Goal: Transaction & Acquisition: Download file/media

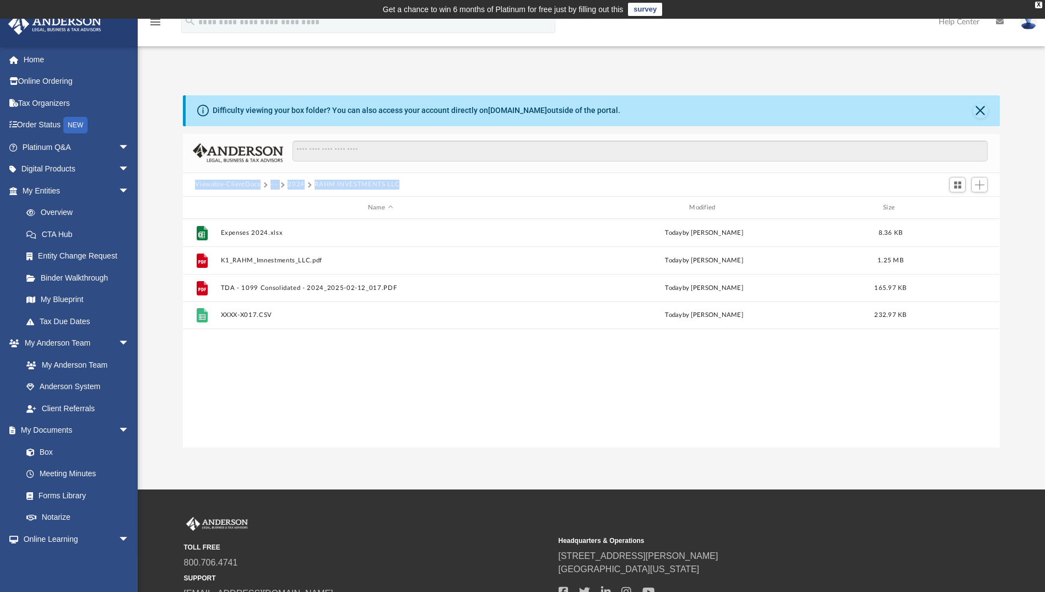
scroll to position [242, 809]
click at [42, 451] on link "Box" at bounding box center [80, 452] width 131 height 22
click at [62, 470] on link "Meeting Minutes" at bounding box center [80, 474] width 131 height 22
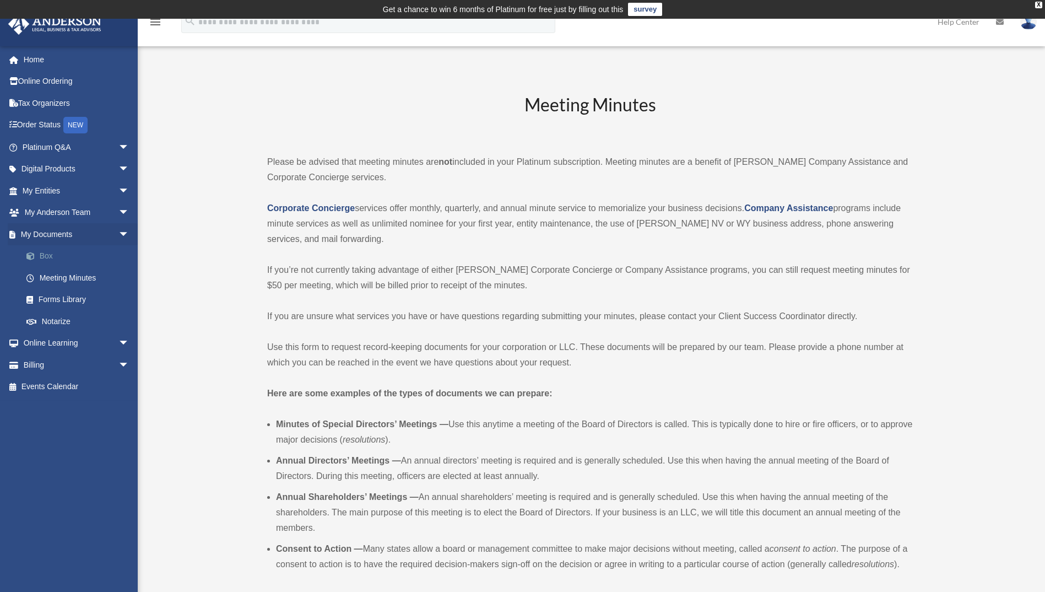
click at [42, 254] on link "Box" at bounding box center [80, 256] width 131 height 22
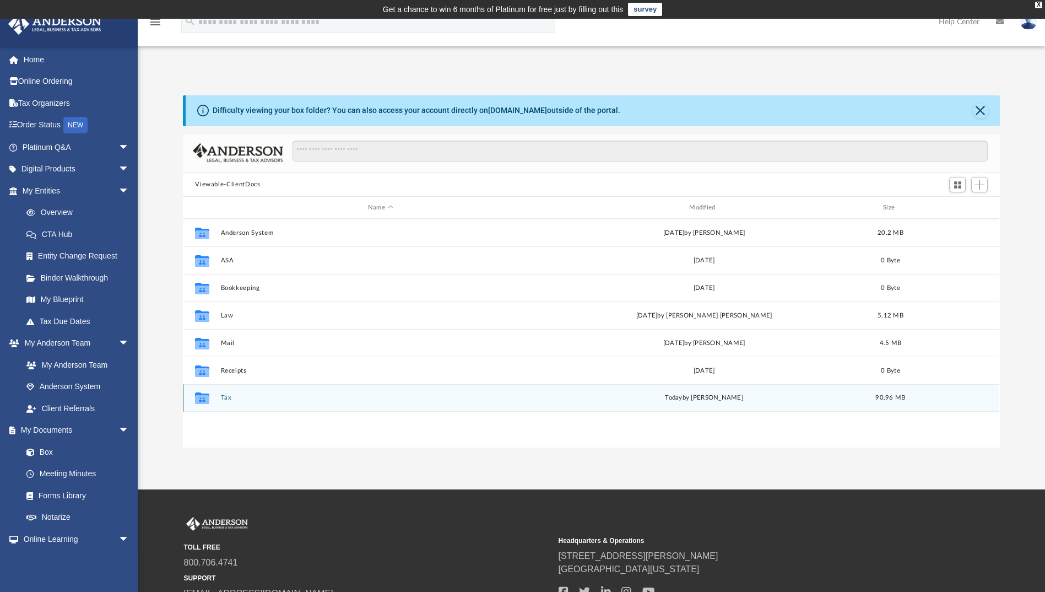
scroll to position [242, 809]
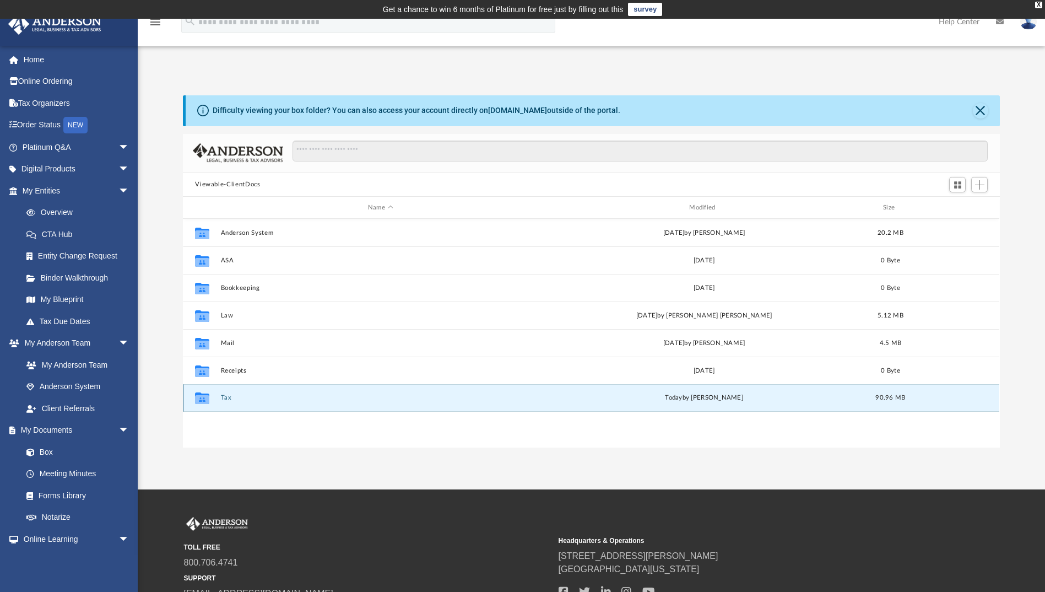
click at [223, 397] on button "Tax" at bounding box center [380, 397] width 319 height 7
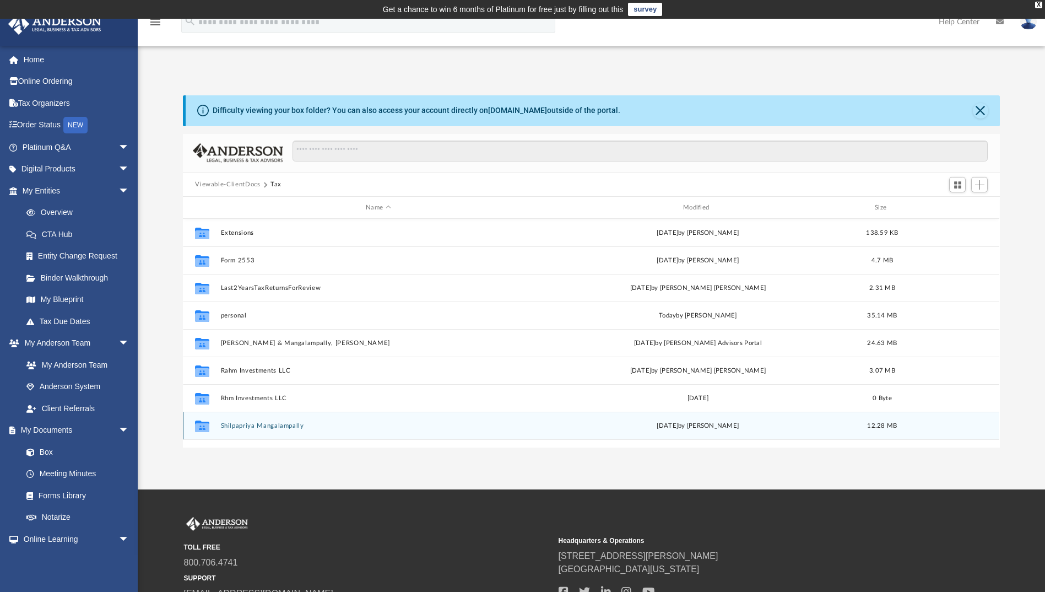
click at [278, 425] on button "Shilpapriya Mangalampally" at bounding box center [378, 425] width 315 height 7
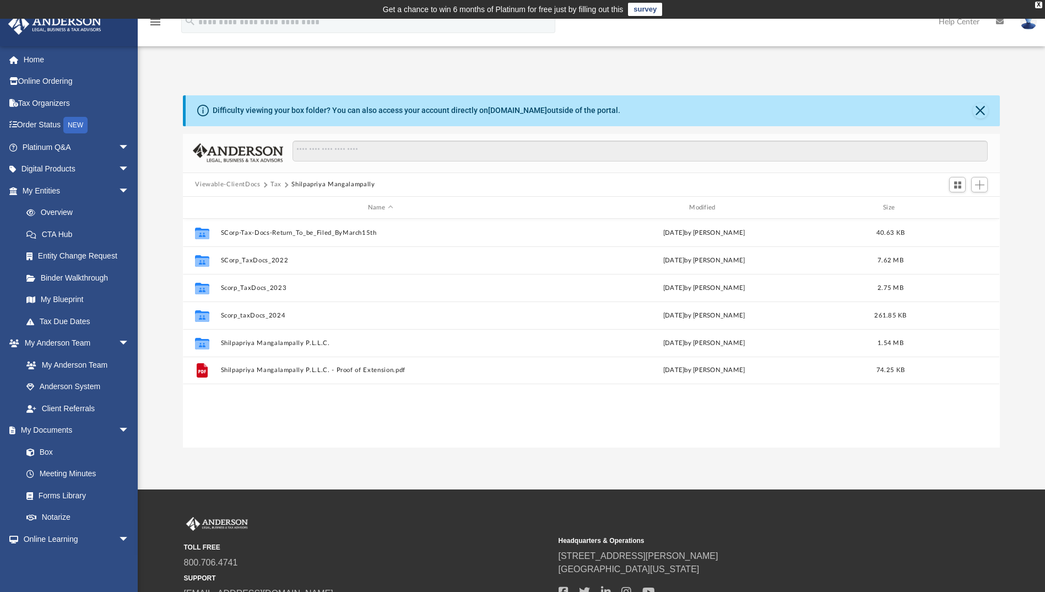
click at [242, 182] on button "Viewable-ClientDocs" at bounding box center [227, 185] width 65 height 10
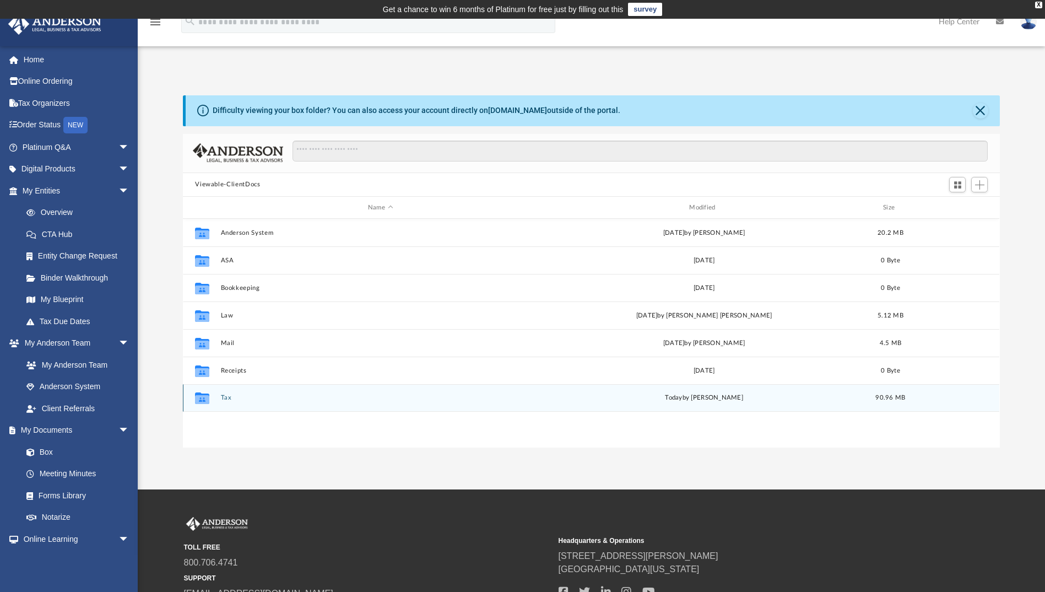
click at [225, 397] on button "Tax" at bounding box center [380, 397] width 319 height 7
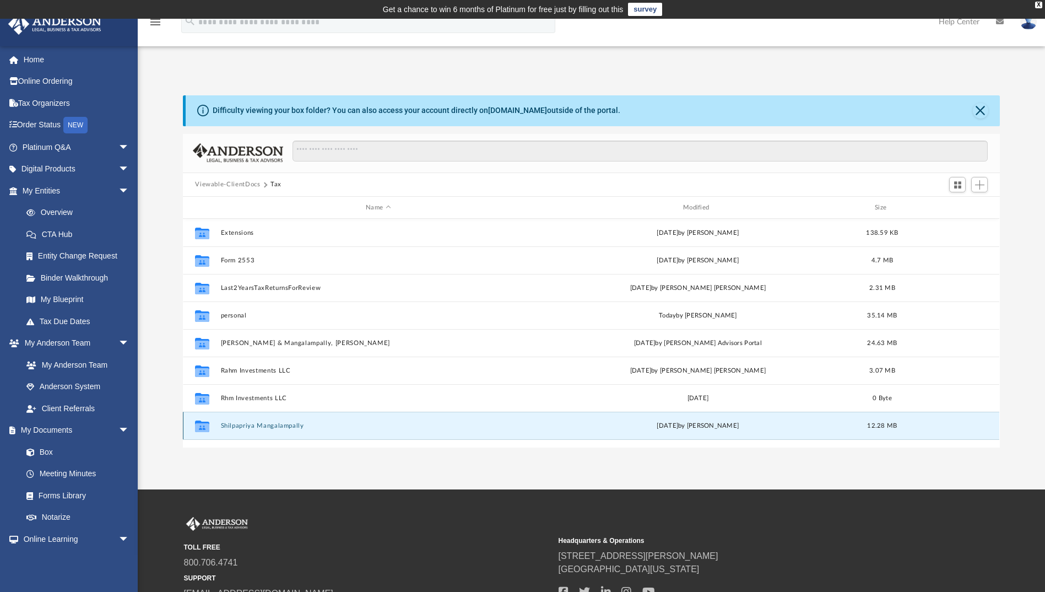
click at [239, 424] on button "Shilpapriya Mangalampally" at bounding box center [378, 425] width 315 height 7
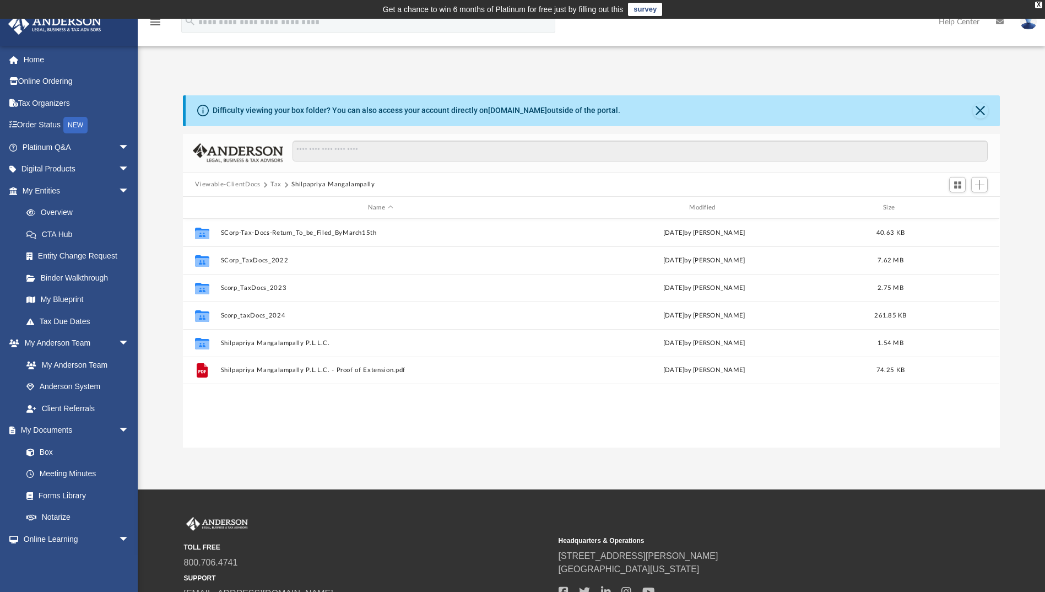
click at [276, 185] on button "Tax" at bounding box center [275, 185] width 11 height 10
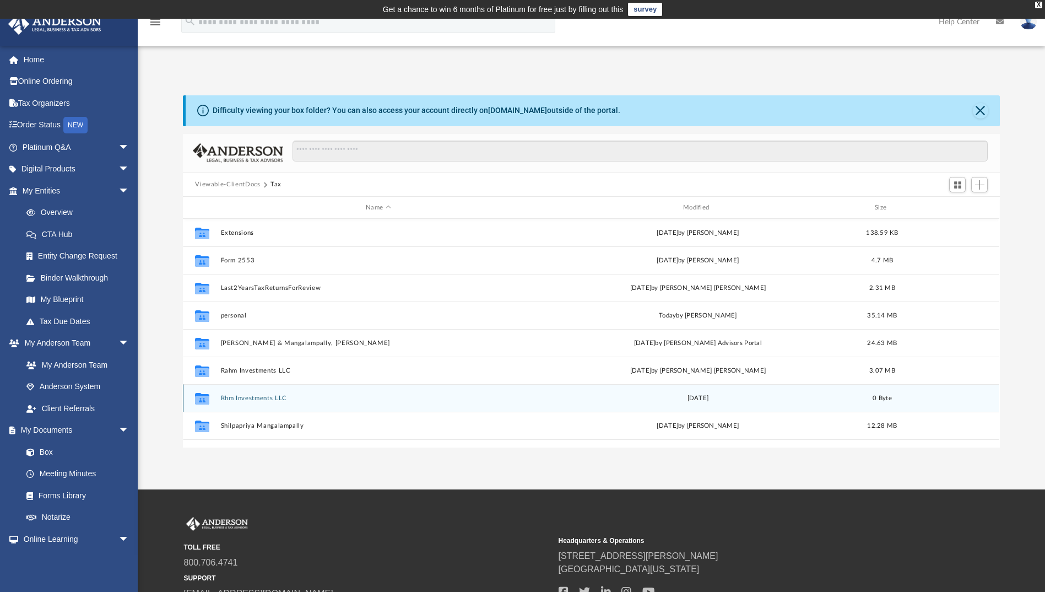
scroll to position [20, 0]
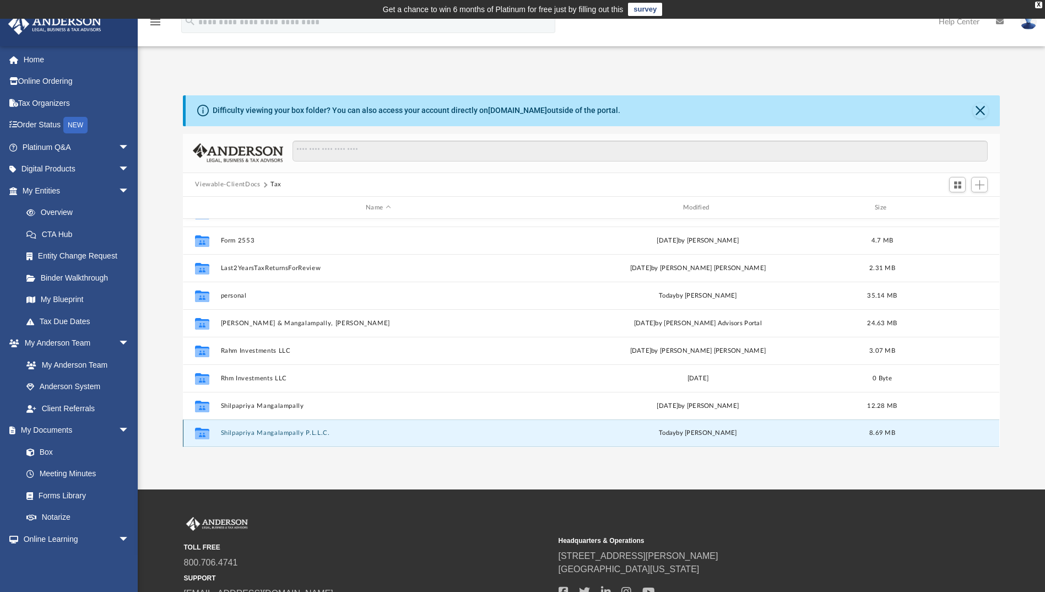
click at [294, 431] on button "Shilpapriya Mangalampally P.L.L.C." at bounding box center [378, 433] width 315 height 7
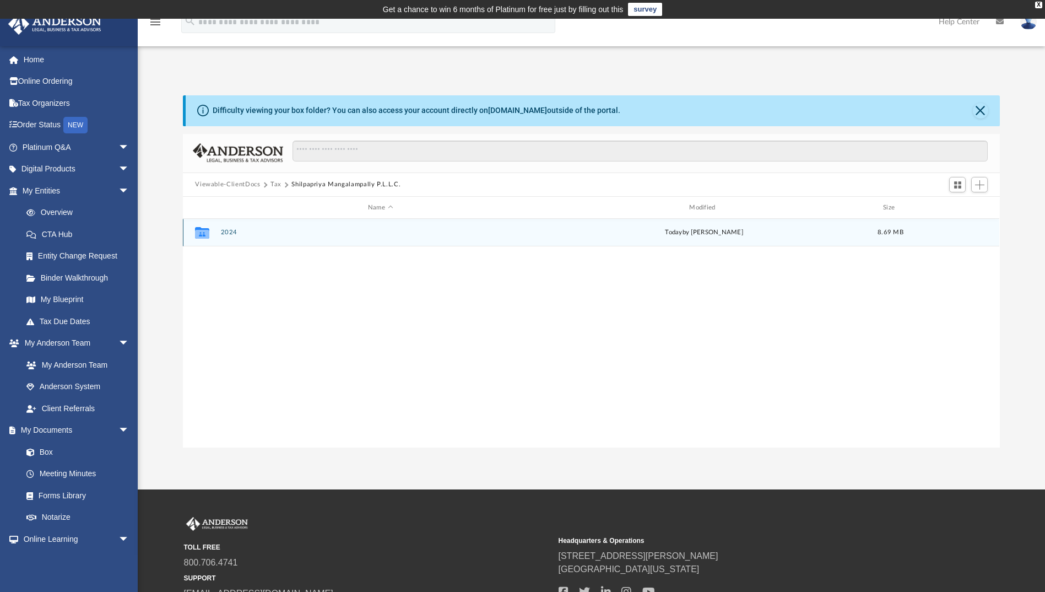
scroll to position [0, 0]
click at [231, 232] on button "2024" at bounding box center [380, 232] width 319 height 7
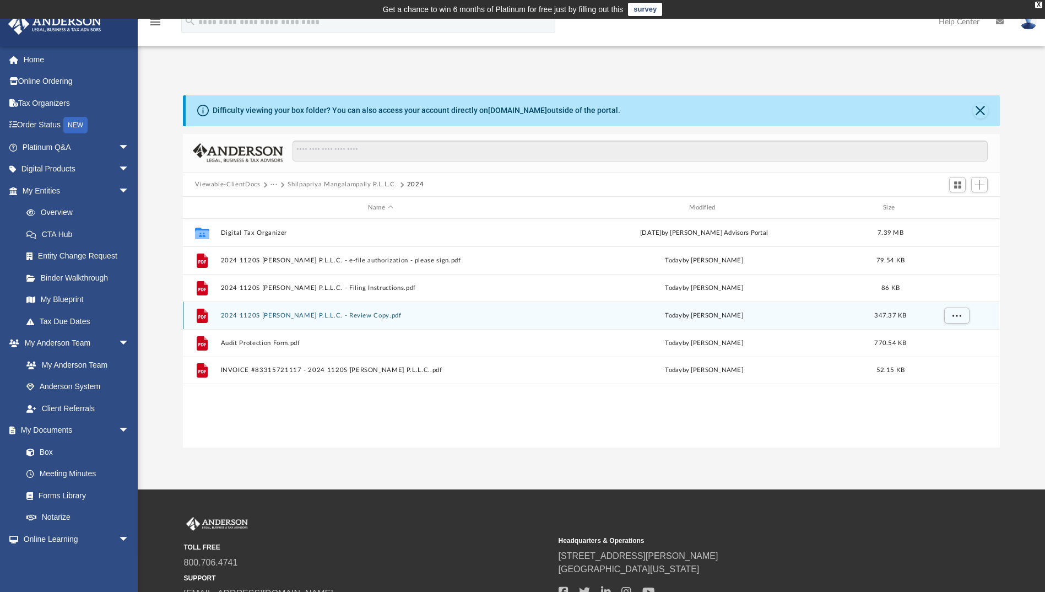
click at [355, 316] on button "2024 1120S [PERSON_NAME] P.L.L.C. - Review Copy.pdf" at bounding box center [380, 315] width 319 height 7
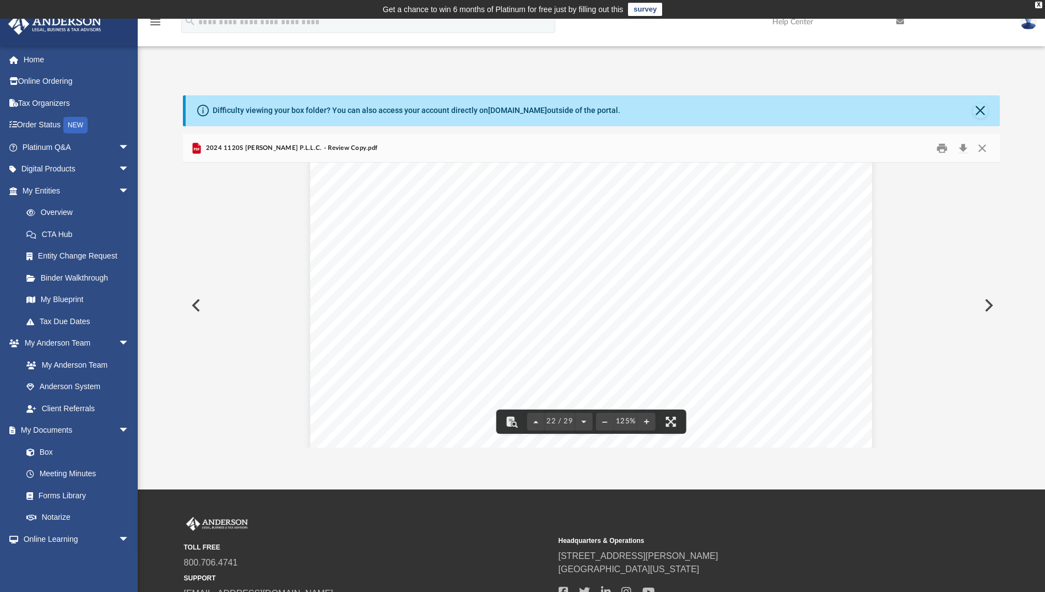
scroll to position [15423, 0]
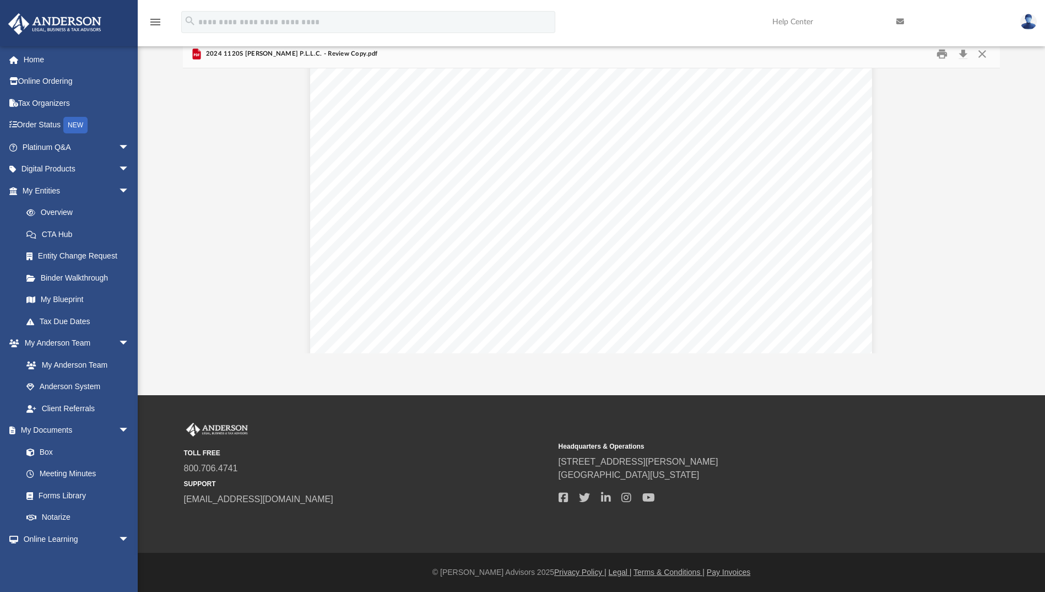
scroll to position [14174, 0]
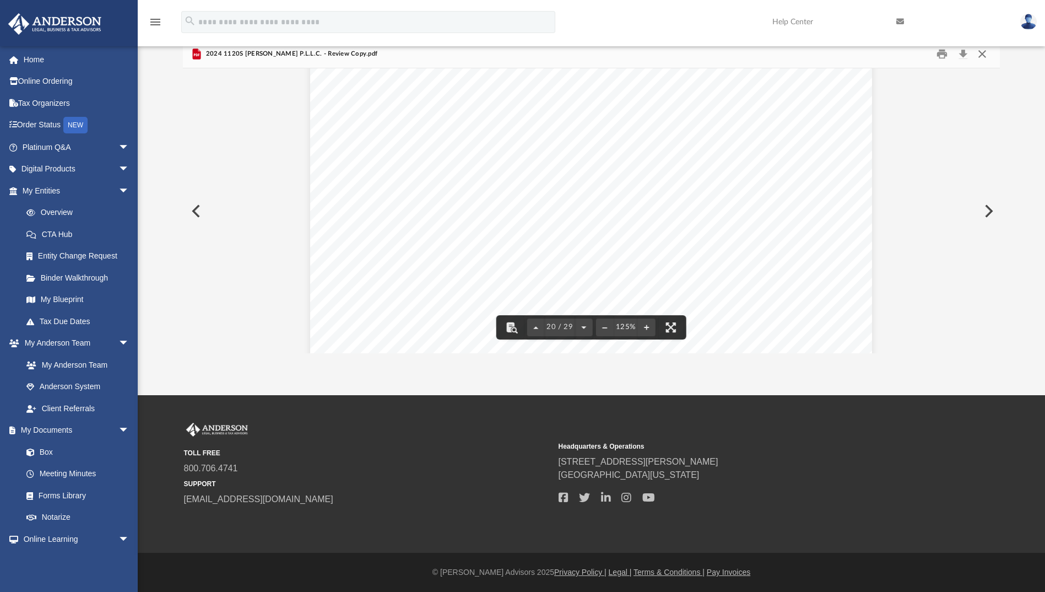
click at [986, 50] on button "Close" at bounding box center [982, 53] width 20 height 17
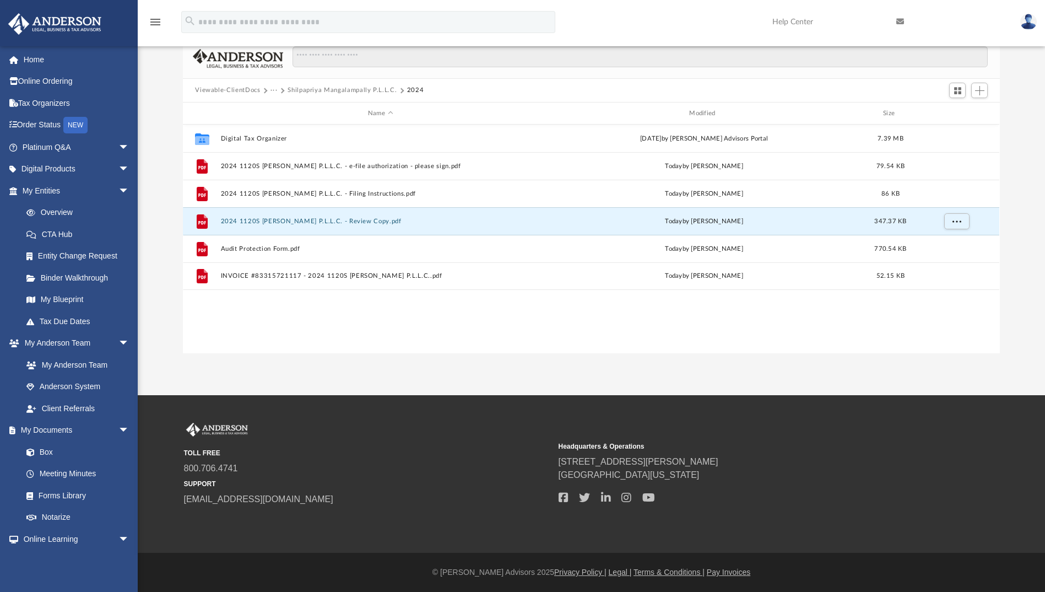
click at [365, 89] on button "Shilpapriya Mangalampally P.L.L.C." at bounding box center [342, 90] width 109 height 10
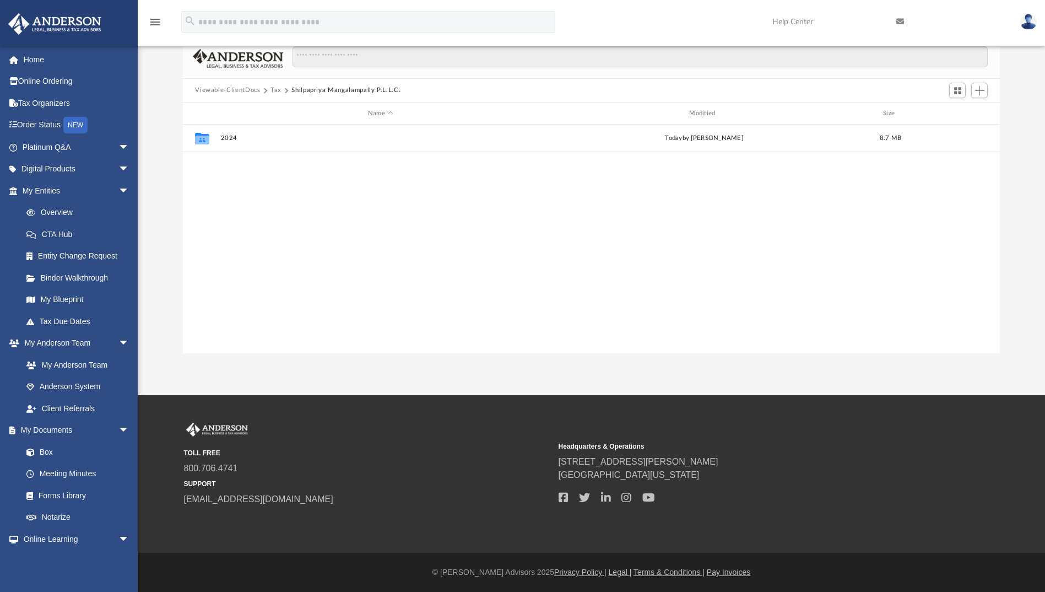
click at [275, 92] on button "Tax" at bounding box center [275, 90] width 11 height 10
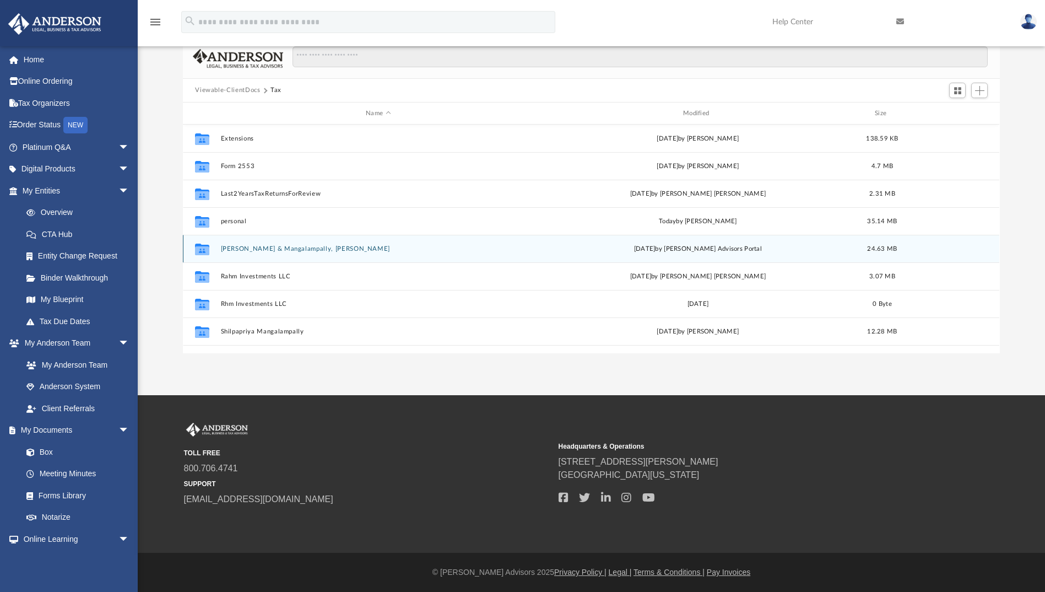
scroll to position [20, 0]
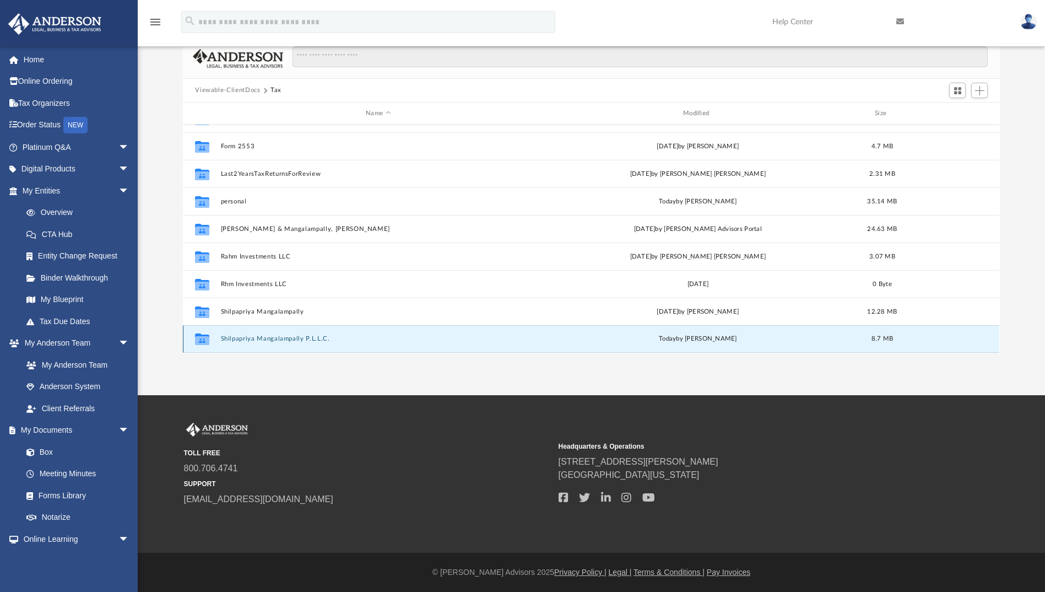
click at [277, 337] on button "Shilpapriya Mangalampally P.L.L.C." at bounding box center [378, 338] width 315 height 7
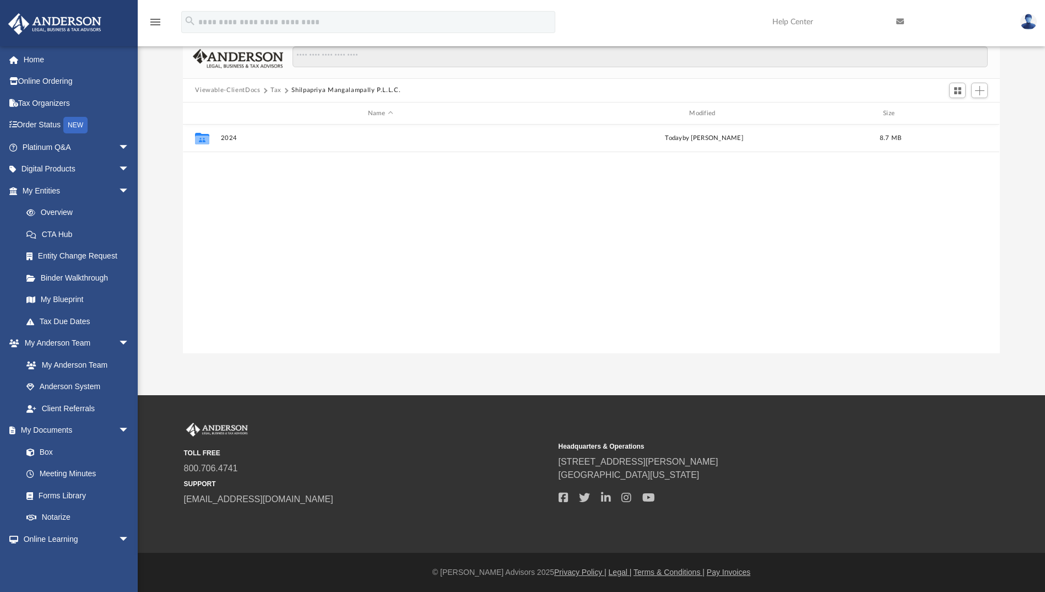
click at [278, 88] on button "Tax" at bounding box center [275, 90] width 11 height 10
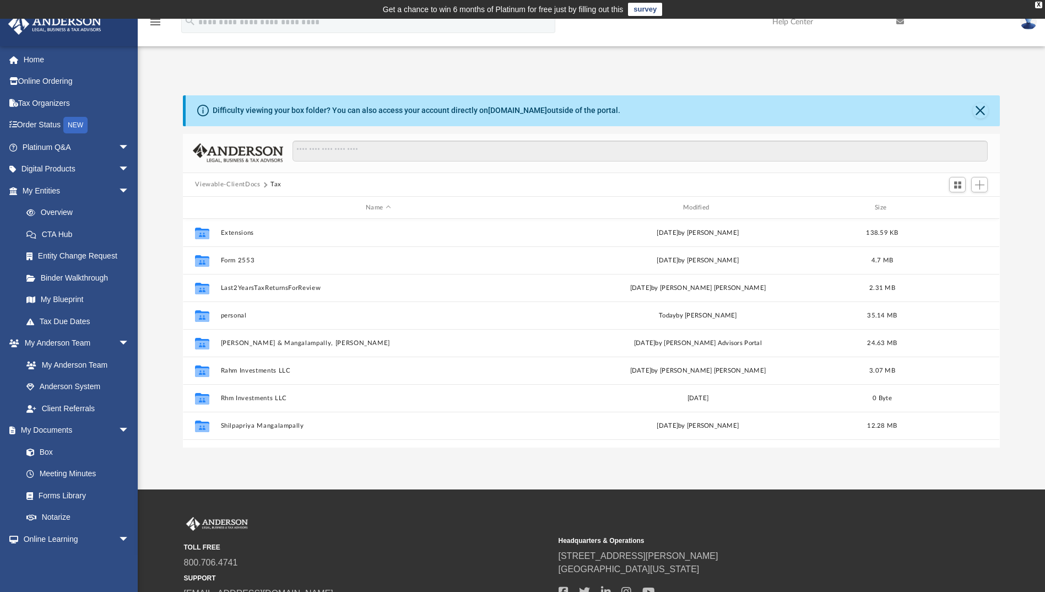
click at [236, 183] on button "Viewable-ClientDocs" at bounding box center [227, 185] width 65 height 10
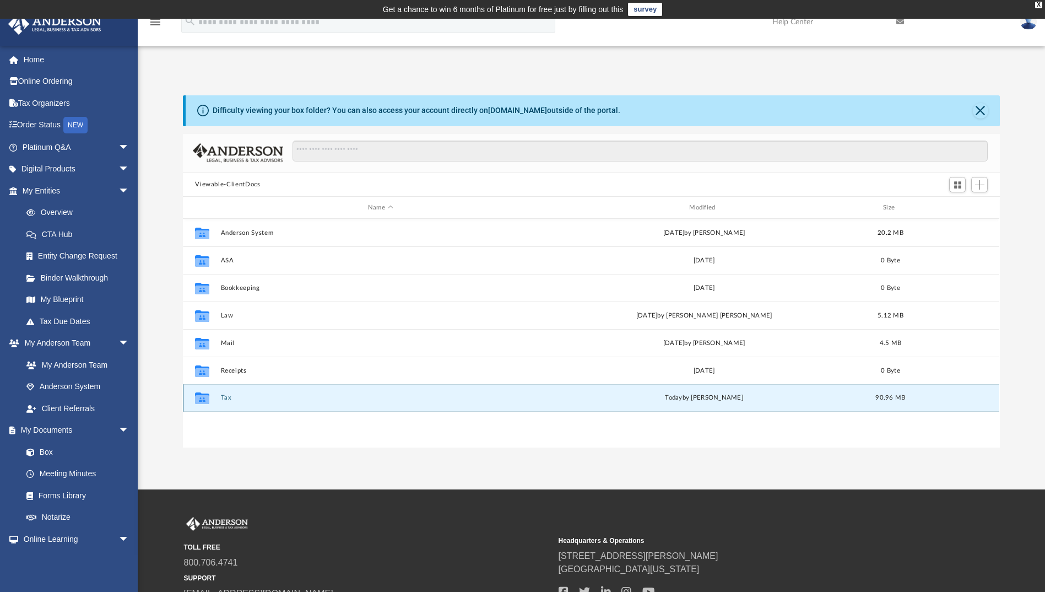
click at [228, 398] on button "Tax" at bounding box center [380, 397] width 319 height 7
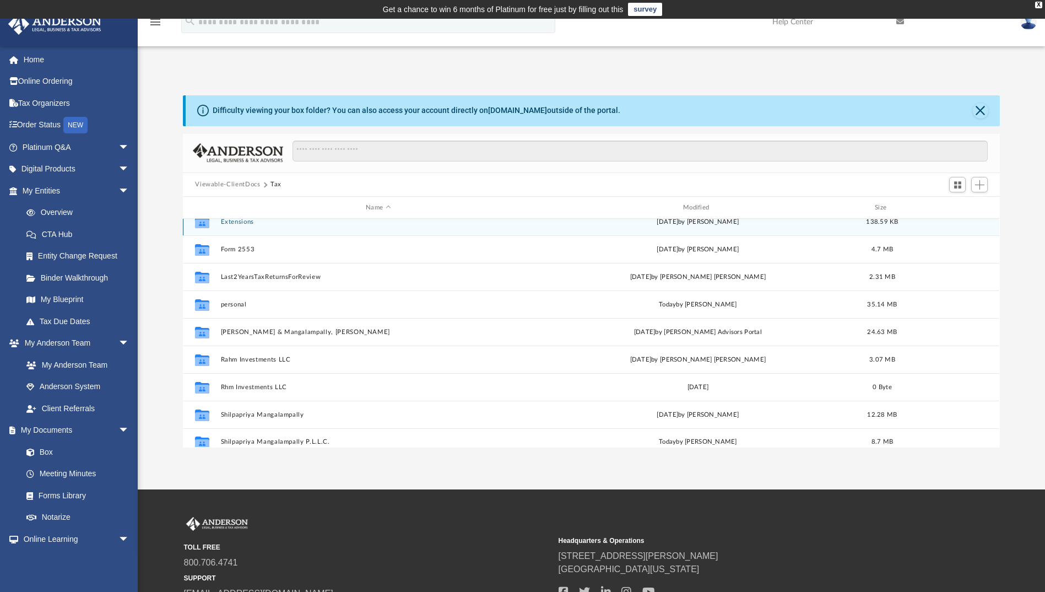
scroll to position [20, 0]
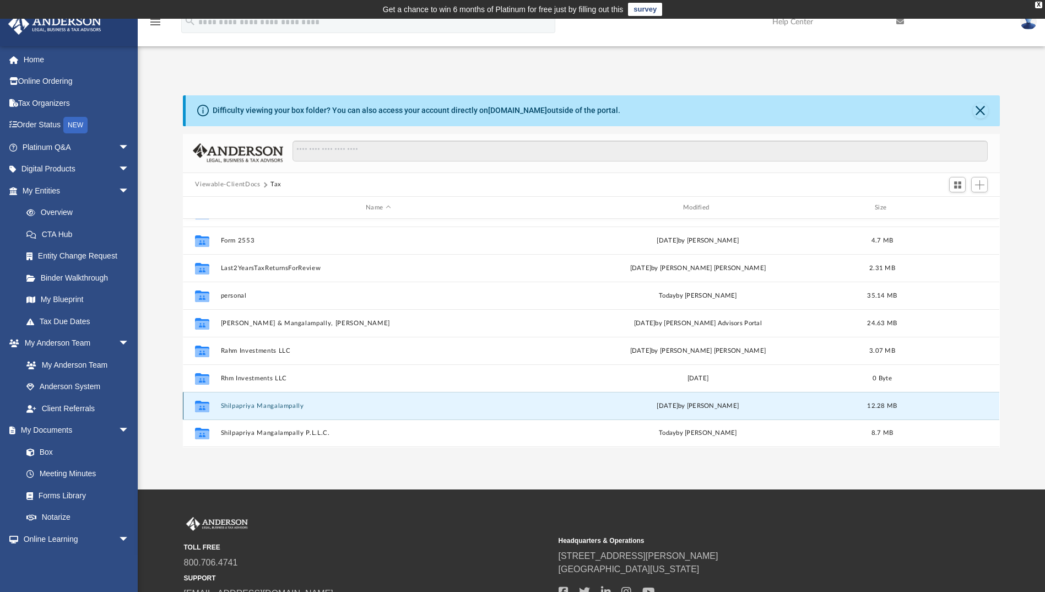
click at [275, 405] on button "Shilpapriya Mangalampally" at bounding box center [378, 405] width 315 height 7
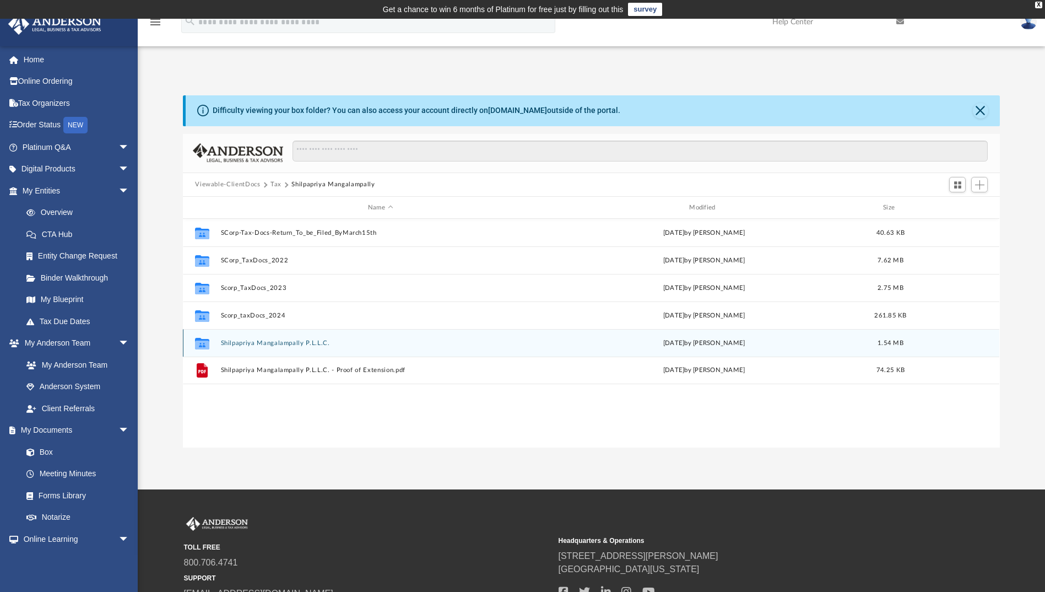
click at [268, 343] on button "Shilpapriya Mangalampally P.L.L.C." at bounding box center [380, 342] width 319 height 7
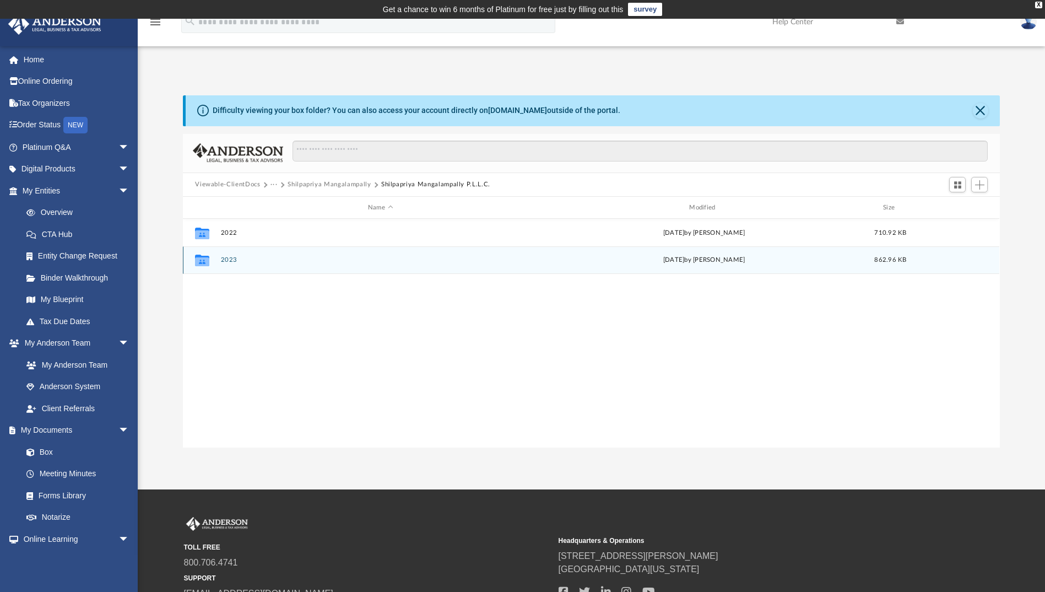
click at [231, 262] on button "2023" at bounding box center [380, 260] width 319 height 7
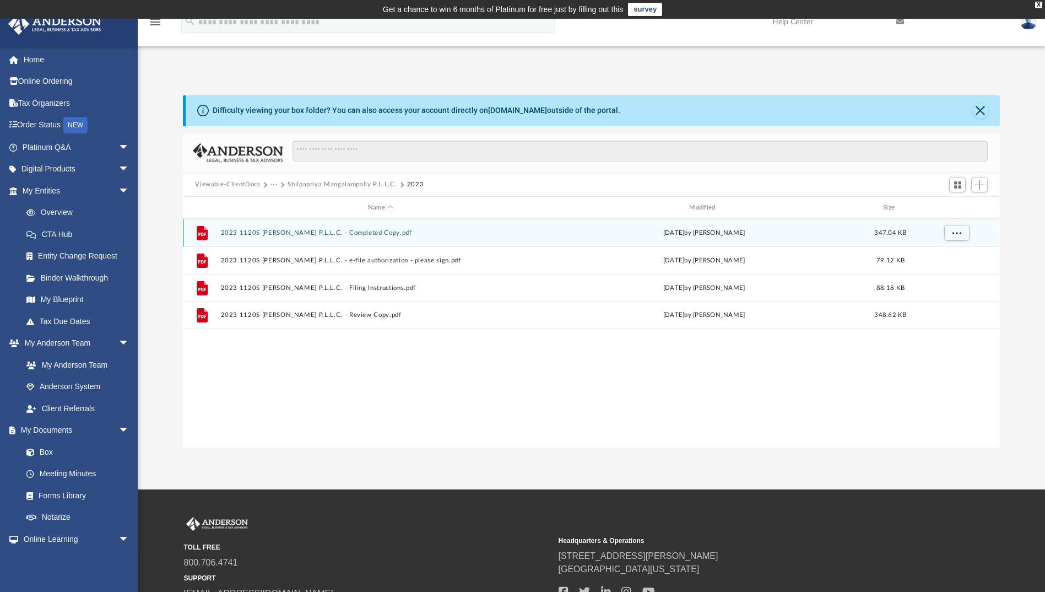
click at [386, 233] on button "2023 1120S [PERSON_NAME] P.L.L.C. - Completed Copy.pdf" at bounding box center [380, 232] width 319 height 7
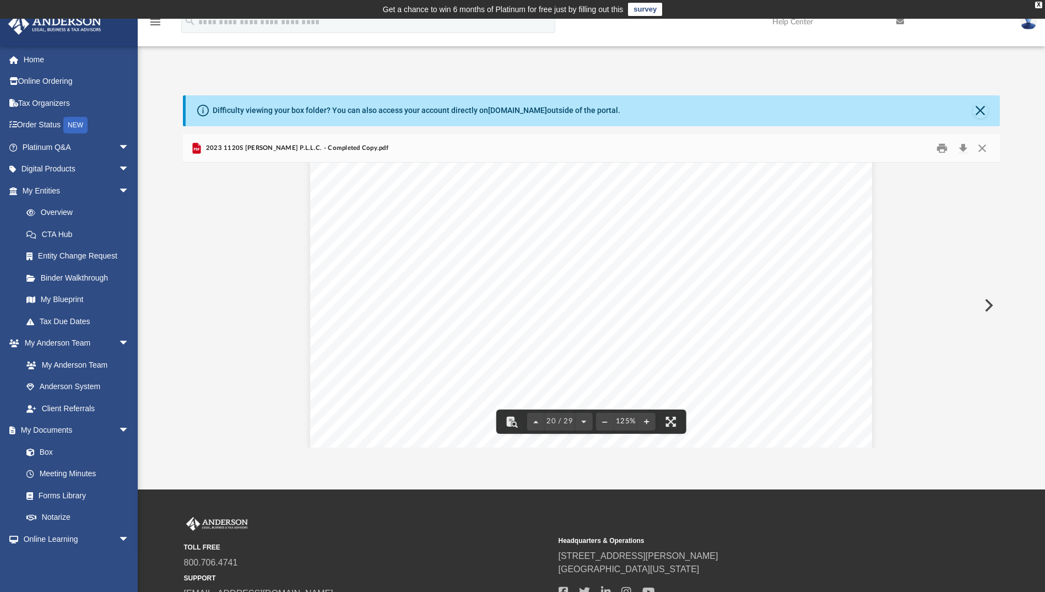
scroll to position [14376, 0]
click at [984, 108] on button "Close" at bounding box center [980, 110] width 15 height 15
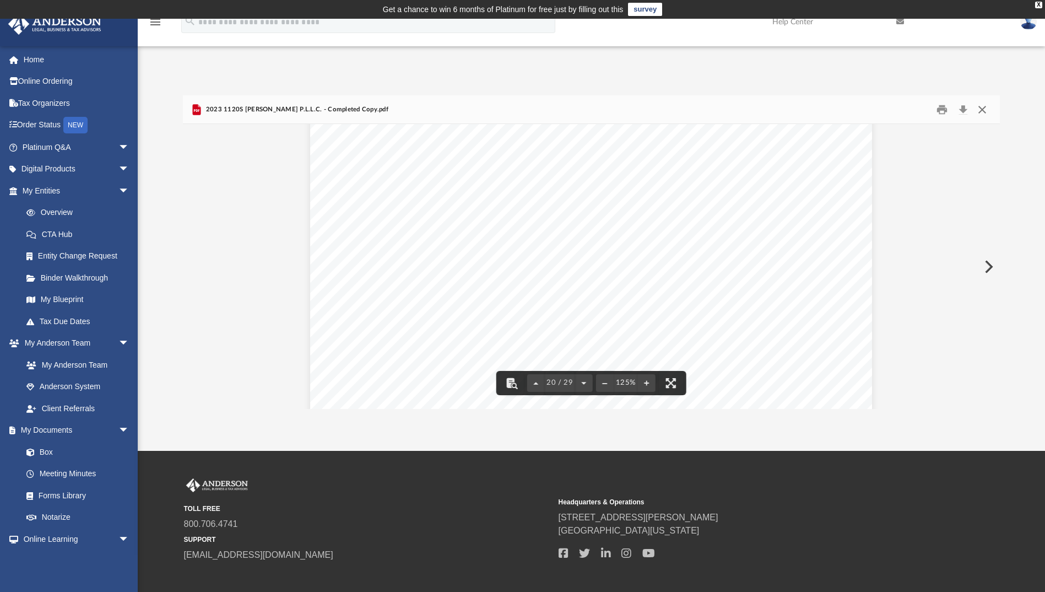
click at [984, 111] on button "Close" at bounding box center [982, 109] width 20 height 17
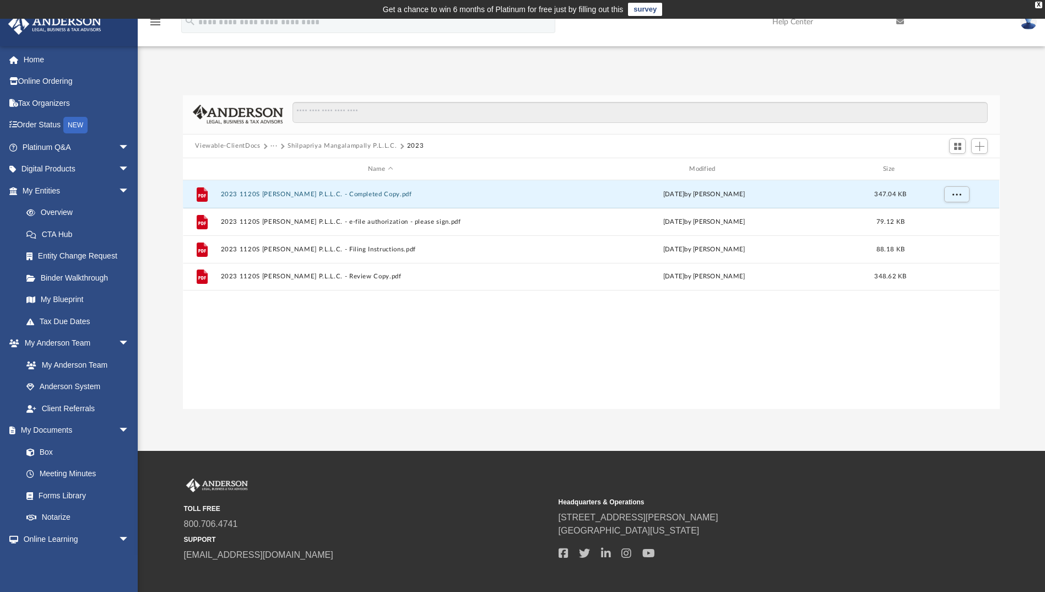
click at [274, 147] on button "···" at bounding box center [273, 146] width 7 height 10
click at [286, 164] on li "Tax" at bounding box center [318, 166] width 82 height 12
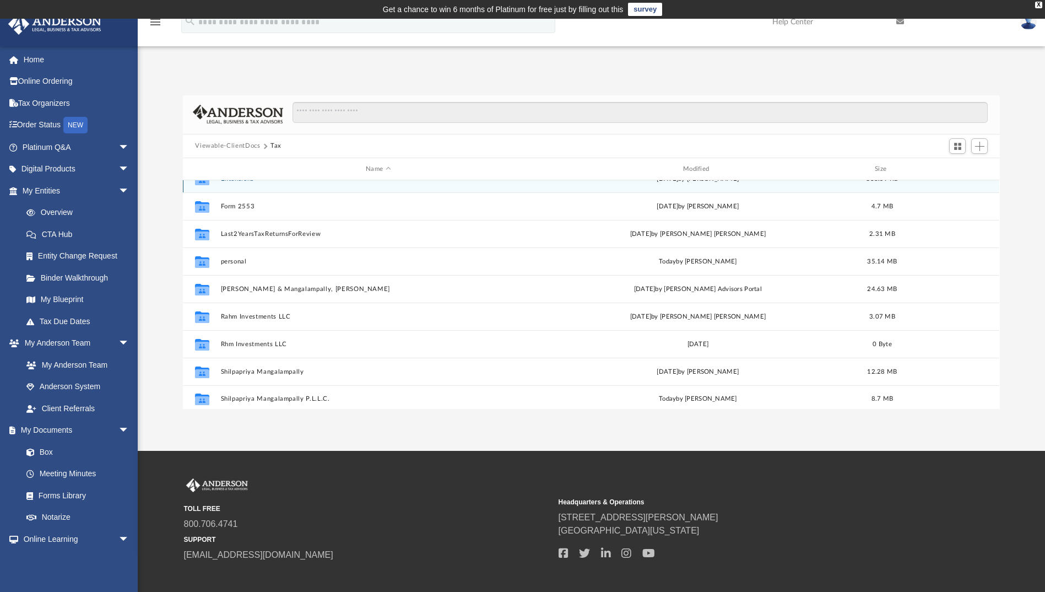
scroll to position [20, 0]
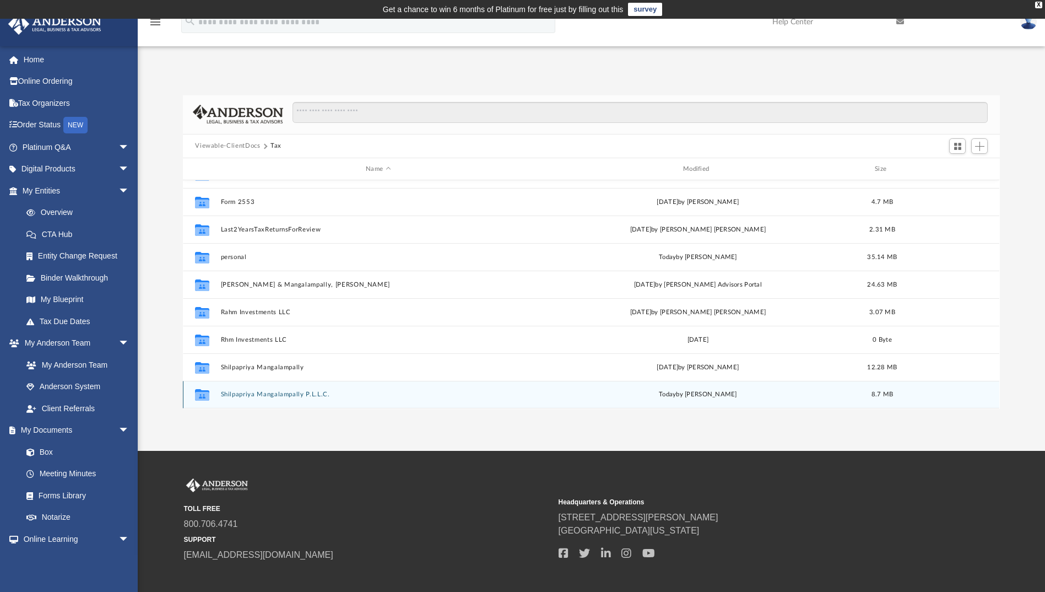
click at [286, 391] on div "Collaborated Folder Shilpapriya Mangalampally P.L.L.C. [DATE] by [PERSON_NAME] …" at bounding box center [591, 395] width 816 height 28
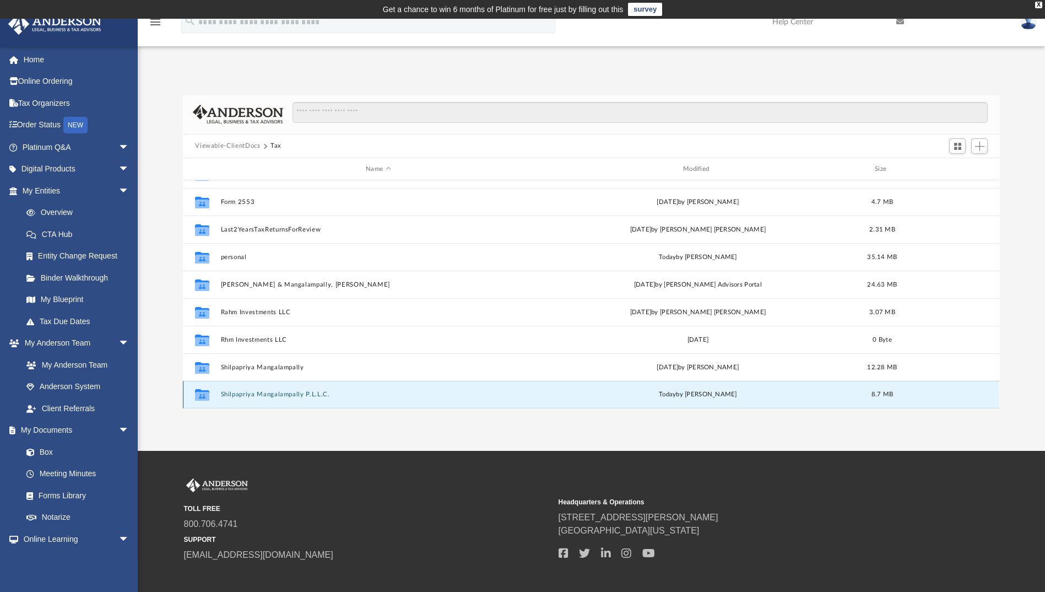
click at [288, 394] on button "Shilpapriya Mangalampally P.L.L.C." at bounding box center [378, 394] width 315 height 7
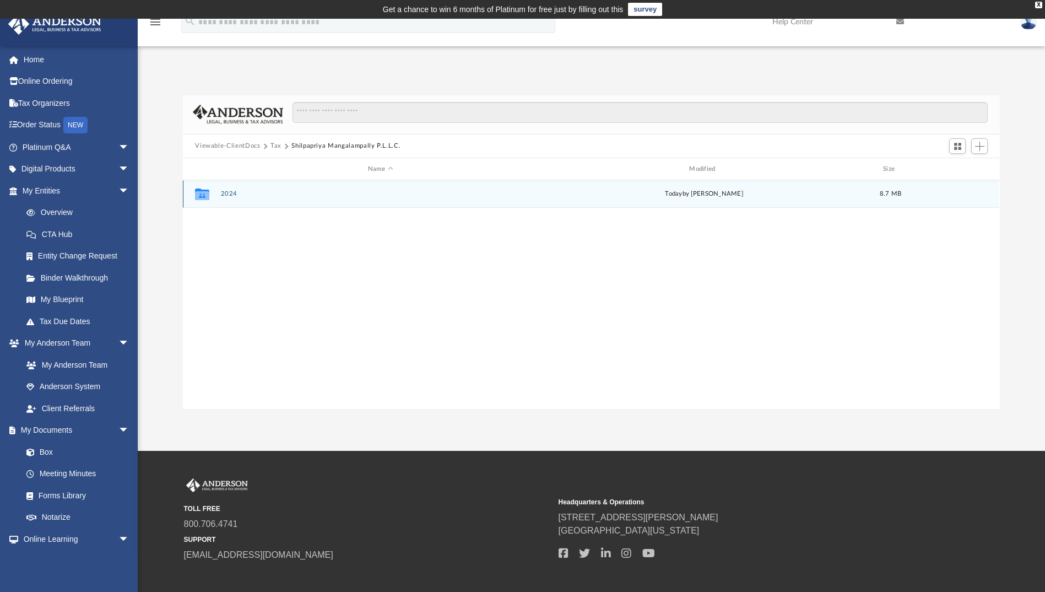
click at [227, 191] on button "2024" at bounding box center [380, 194] width 319 height 7
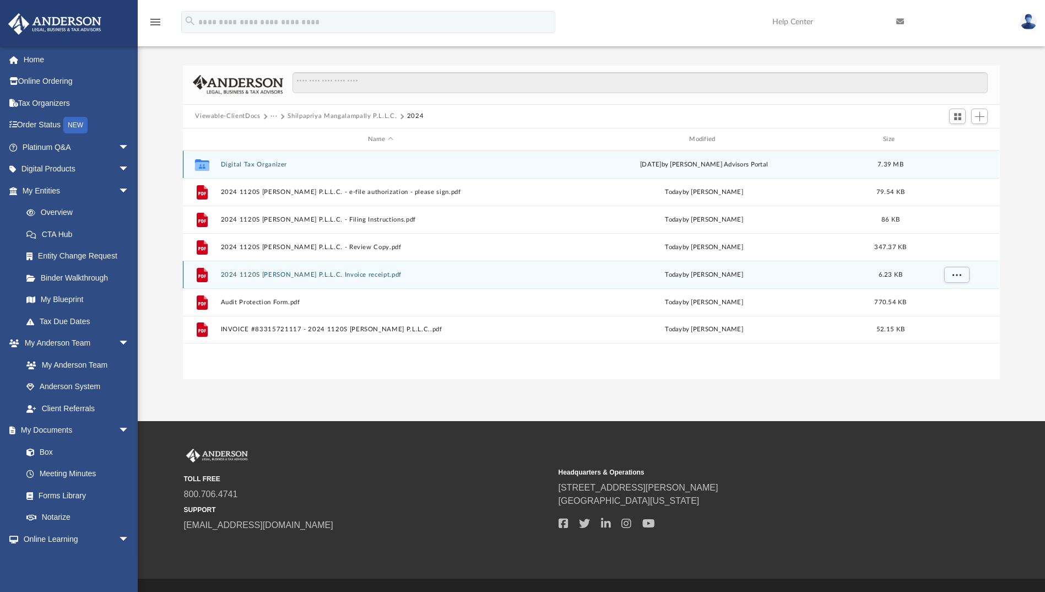
scroll to position [55, 0]
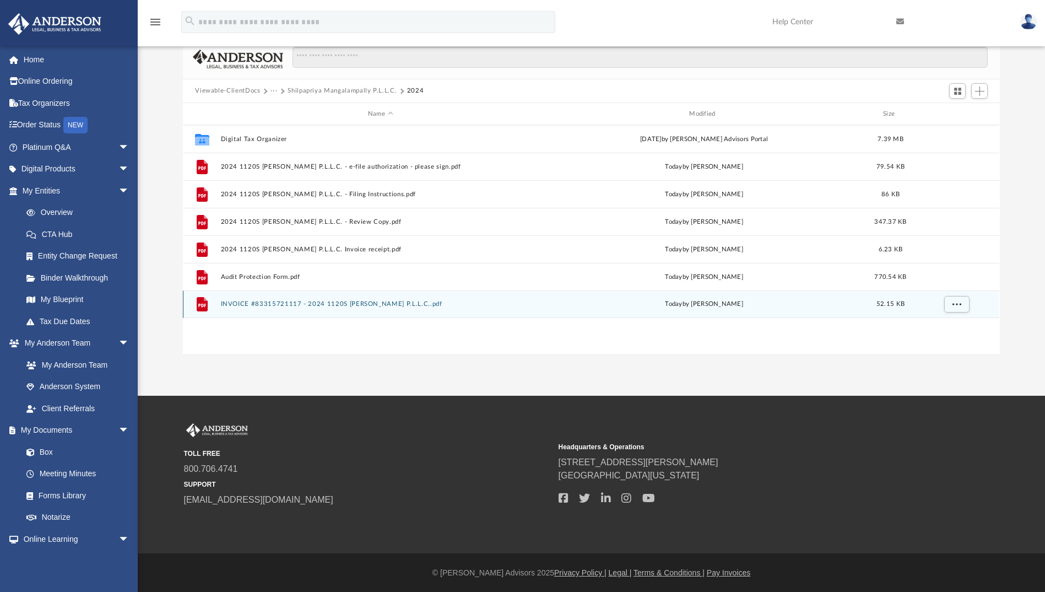
click at [397, 301] on button "INVOICE #83315721117 - 2024 1120S [PERSON_NAME] P.L.L.C..pdf" at bounding box center [380, 304] width 319 height 7
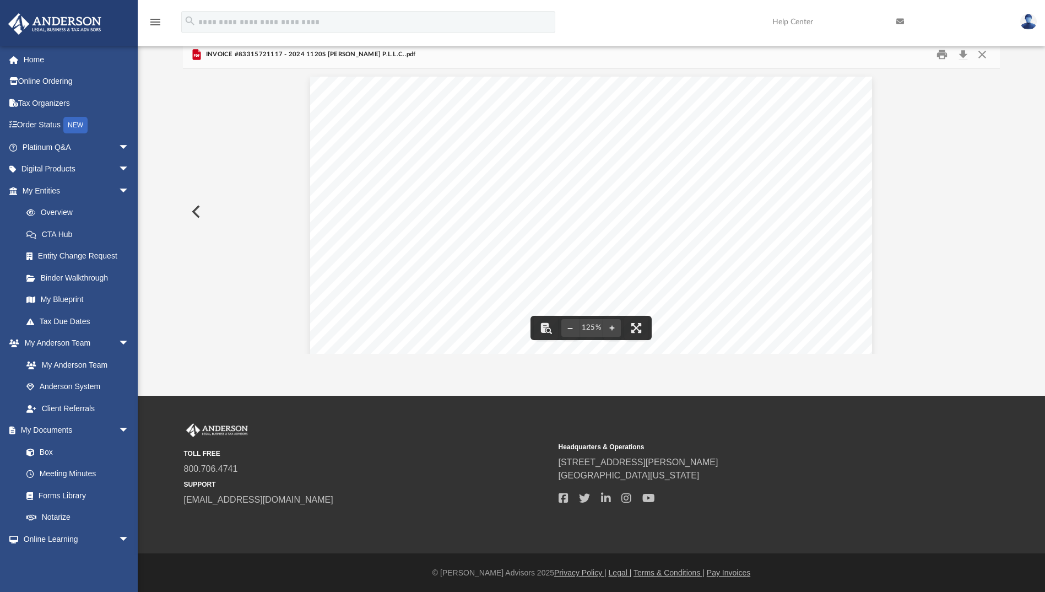
scroll to position [0, 0]
click at [983, 57] on button "Close" at bounding box center [982, 54] width 20 height 17
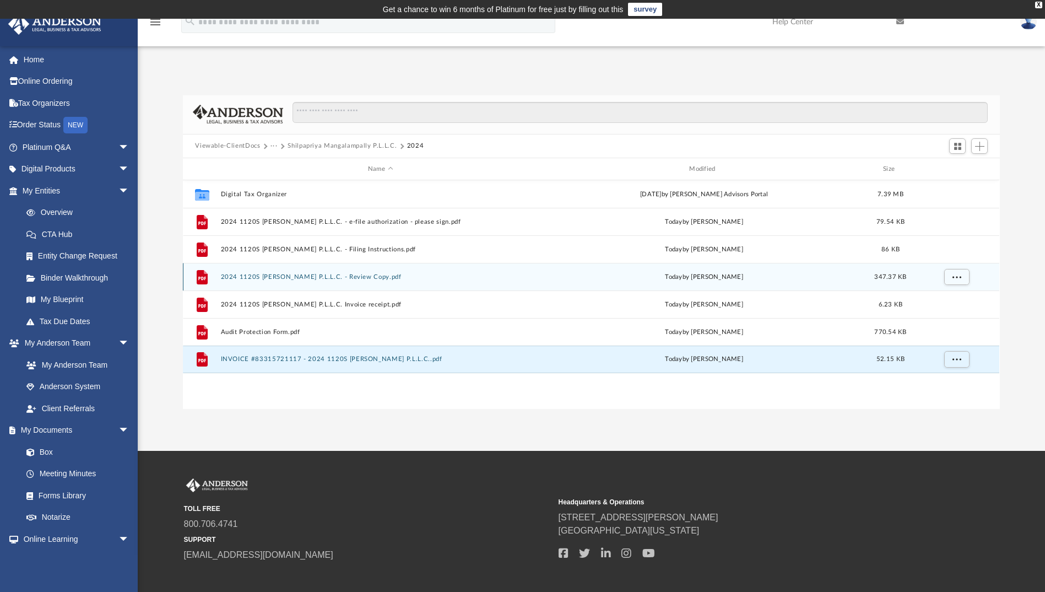
click at [357, 275] on button "2024 1120S [PERSON_NAME] P.L.L.C. - Review Copy.pdf" at bounding box center [380, 276] width 319 height 7
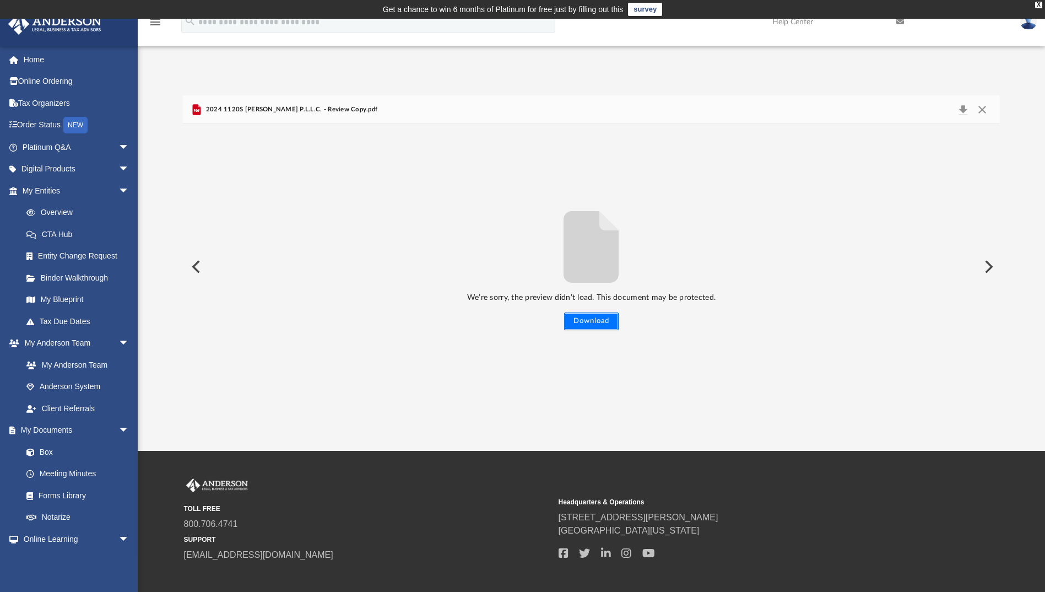
click at [587, 317] on button "Download" at bounding box center [591, 321] width 55 height 18
